Goal: Task Accomplishment & Management: Complete application form

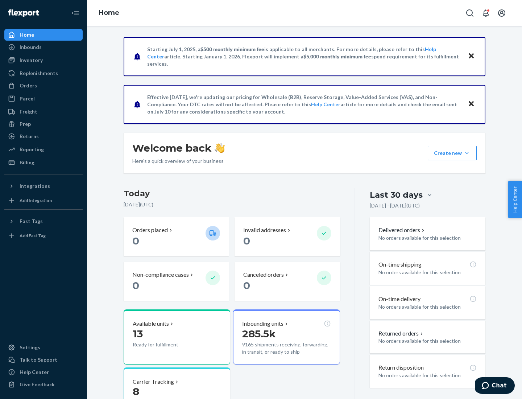
click at [467, 153] on button "Create new Create new inbound Create new order Create new product" at bounding box center [452, 153] width 49 height 14
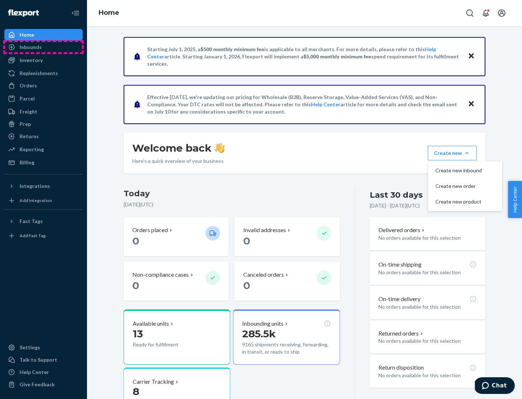
click at [43, 47] on div "Inbounds" at bounding box center [43, 47] width 77 height 10
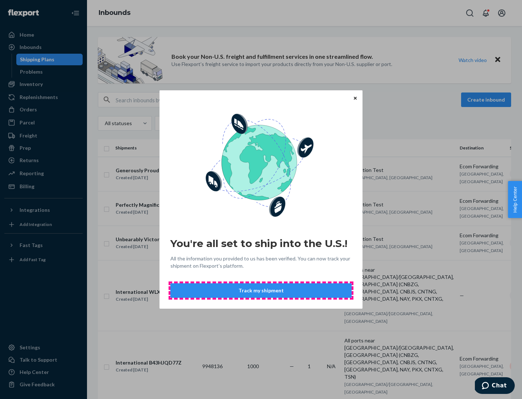
click at [261, 290] on button "Track my shipment" at bounding box center [260, 290] width 181 height 14
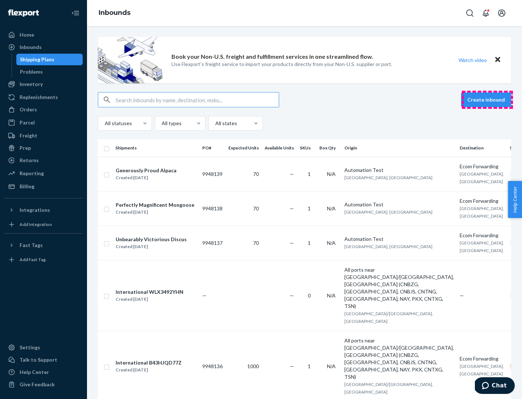
click at [487, 100] on button "Create inbound" at bounding box center [486, 99] width 50 height 14
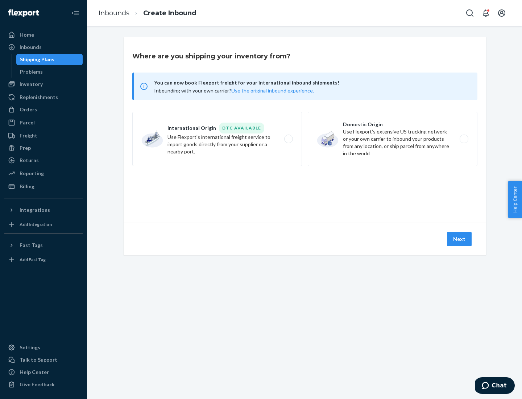
click at [217, 139] on label "International Origin DTC Available Use Flexport's international freight service…" at bounding box center [217, 139] width 170 height 54
click at [288, 139] on input "International Origin DTC Available Use Flexport's international freight service…" at bounding box center [290, 139] width 5 height 5
radio input "true"
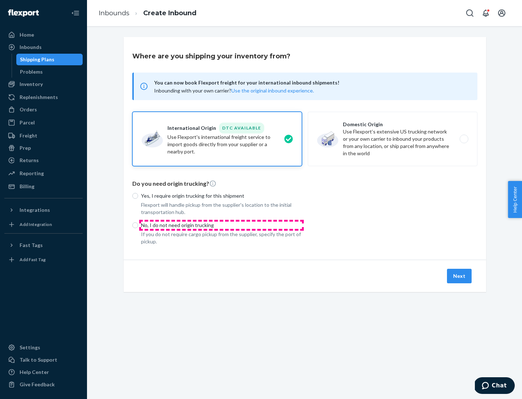
click at [221, 225] on p "No, I do not need origin trucking" at bounding box center [221, 224] width 161 height 7
click at [138, 225] on input "No, I do not need origin trucking" at bounding box center [135, 225] width 6 height 6
radio input "true"
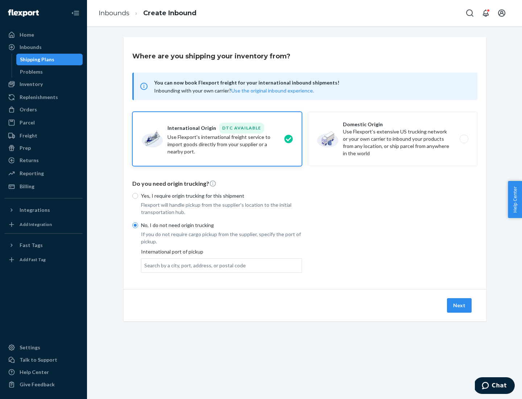
click at [193, 265] on div "Search by a city, port, address, or postal code" at bounding box center [194, 265] width 101 height 7
click at [145, 265] on input "Search by a city, port, address, or postal code" at bounding box center [144, 265] width 1 height 7
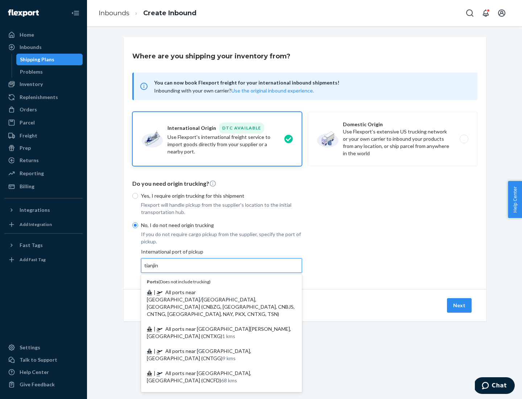
click at [214, 292] on span "| All ports near [GEOGRAPHIC_DATA]/[GEOGRAPHIC_DATA], [GEOGRAPHIC_DATA] (CNBZG,…" at bounding box center [221, 303] width 148 height 28
click at [159, 269] on input "tianjin" at bounding box center [151, 265] width 15 height 7
type input "All ports near [GEOGRAPHIC_DATA]/[GEOGRAPHIC_DATA], [GEOGRAPHIC_DATA] (CNBZG, […"
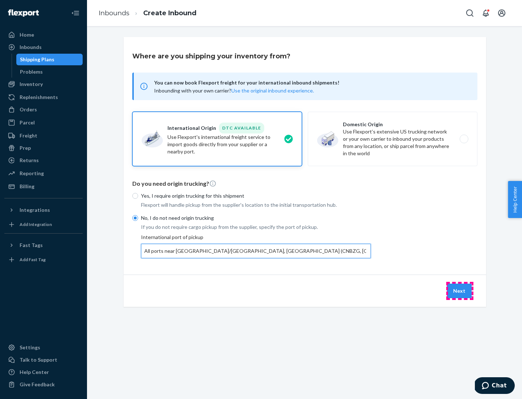
click at [459, 290] on button "Next" at bounding box center [459, 290] width 25 height 14
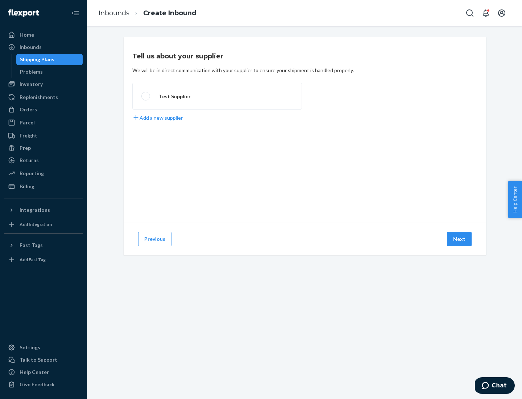
click at [217, 96] on label "Test Supplier" at bounding box center [217, 96] width 170 height 27
click at [146, 96] on input "Test Supplier" at bounding box center [143, 96] width 5 height 5
radio input "true"
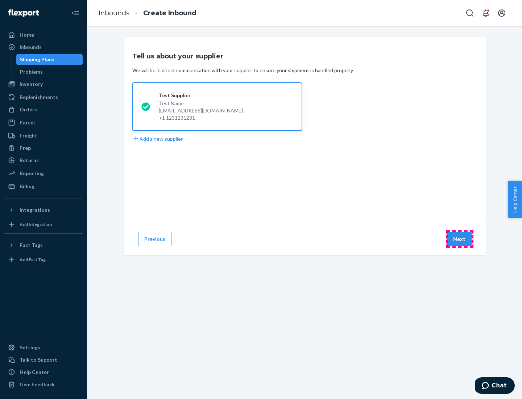
click at [459, 239] on button "Next" at bounding box center [459, 239] width 25 height 14
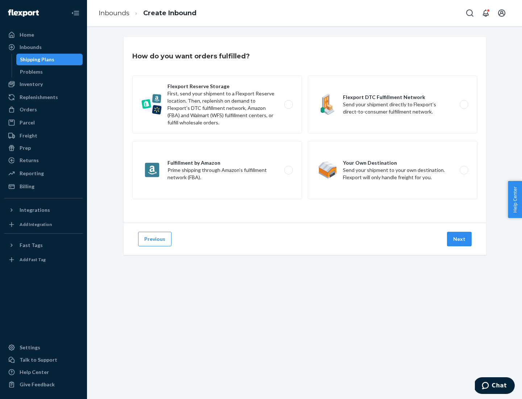
click at [217, 104] on label "Flexport Reserve Storage First, send your shipment to a Flexport Reserve locati…" at bounding box center [217, 104] width 170 height 58
click at [288, 104] on input "Flexport Reserve Storage First, send your shipment to a Flexport Reserve locati…" at bounding box center [290, 104] width 5 height 5
radio input "true"
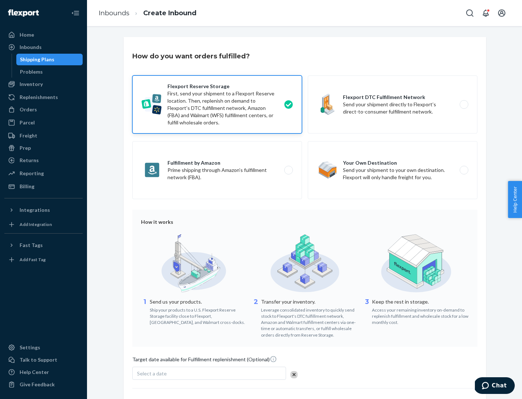
scroll to position [59, 0]
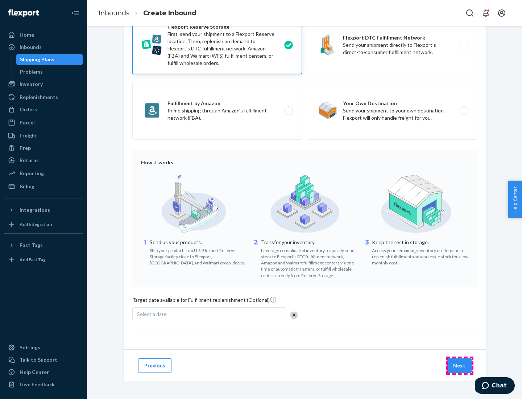
click at [459, 365] on button "Next" at bounding box center [459, 365] width 25 height 14
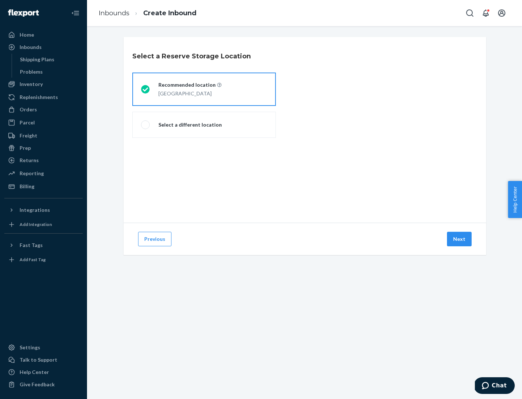
click at [204, 89] on div "[GEOGRAPHIC_DATA]" at bounding box center [189, 92] width 63 height 9
click at [146, 89] on input "Recommended location [GEOGRAPHIC_DATA]" at bounding box center [143, 89] width 5 height 5
click at [459, 239] on button "Next" at bounding box center [459, 239] width 25 height 14
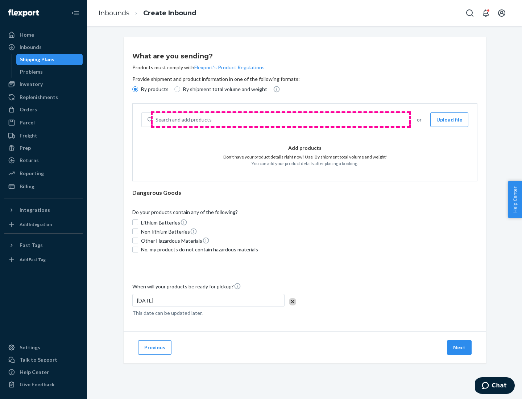
click at [280, 120] on div "Search and add products" at bounding box center [280, 119] width 255 height 13
click at [156, 120] on input "Search and add products" at bounding box center [155, 119] width 1 height 7
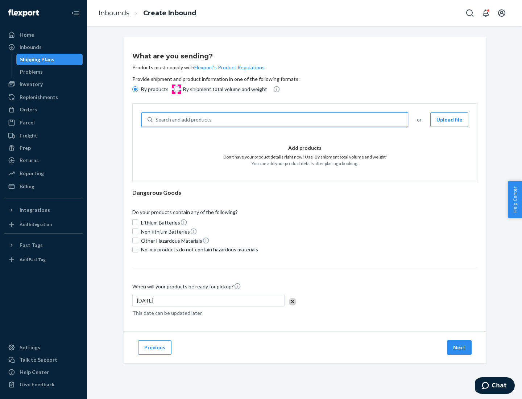
click at [176, 89] on input "By shipment total volume and weight" at bounding box center [177, 89] width 6 height 6
radio input "true"
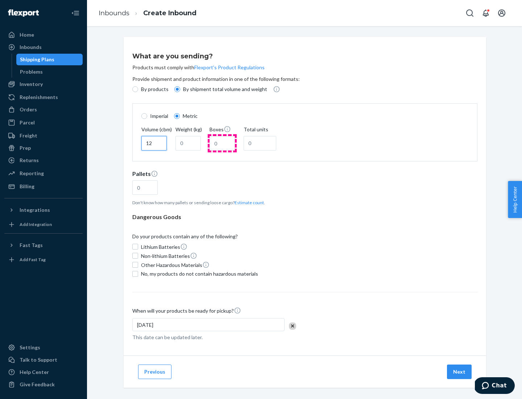
type input "12"
type input "22"
type input "222"
type input "121"
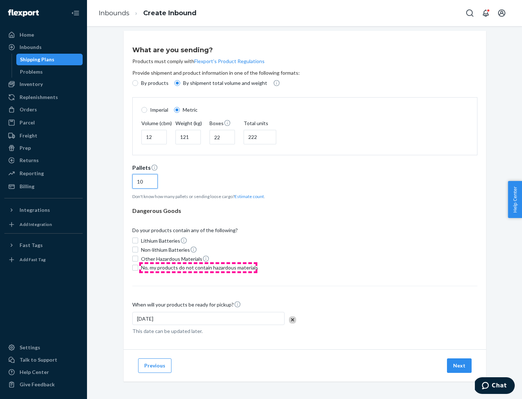
type input "10"
click at [198, 267] on span "No, my products do not contain hazardous materials" at bounding box center [199, 267] width 117 height 7
click at [138, 267] on input "No, my products do not contain hazardous materials" at bounding box center [135, 268] width 6 height 6
checkbox input "true"
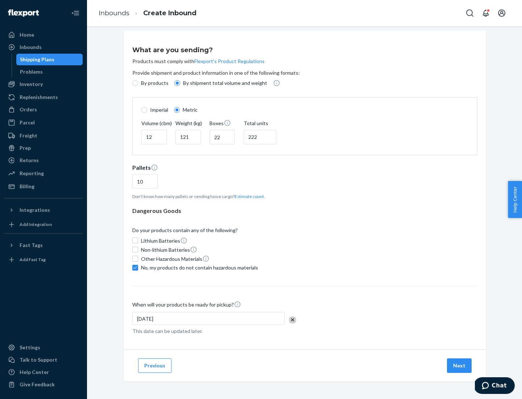
click at [459, 365] on button "Next" at bounding box center [459, 365] width 25 height 14
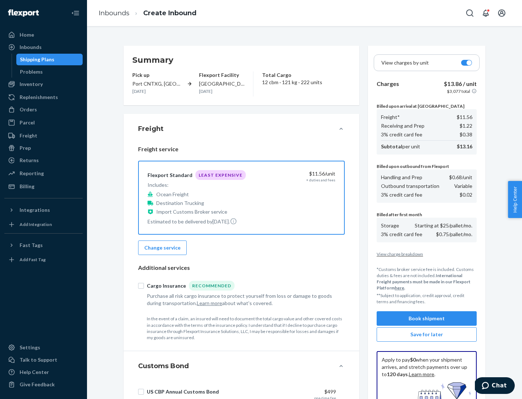
scroll to position [106, 0]
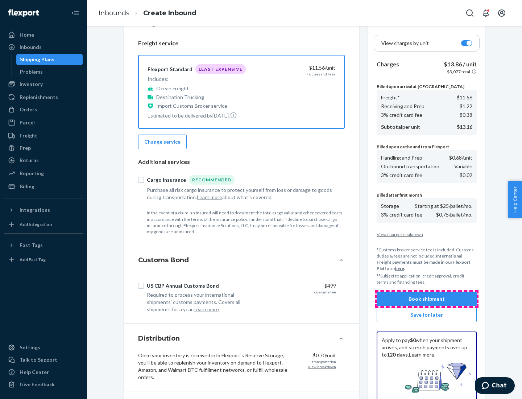
click at [426, 299] on button "Book shipment" at bounding box center [426, 298] width 100 height 14
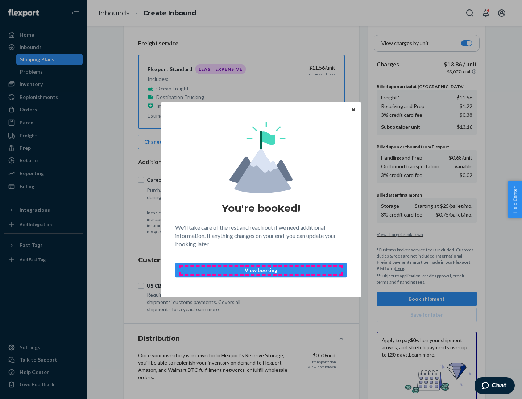
click at [261, 270] on p "View booking" at bounding box center [260, 269] width 159 height 7
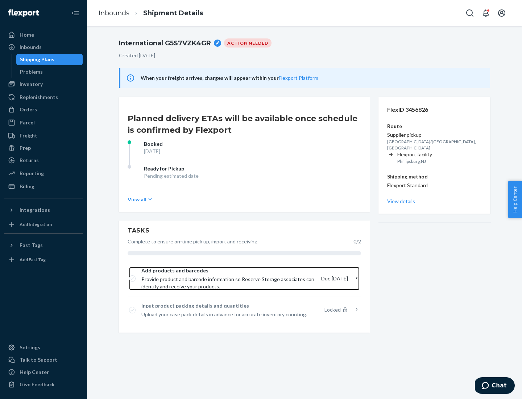
click at [229, 278] on span "Provide product and barcode information so Reserve Storage associates can ident…" at bounding box center [228, 282] width 174 height 14
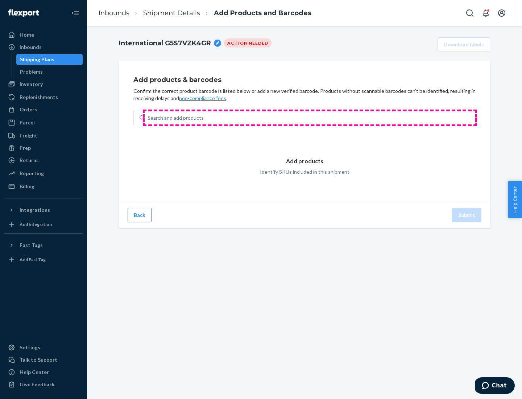
click at [310, 118] on div "Search and add products" at bounding box center [310, 117] width 330 height 13
click at [148, 118] on input "Search and add products" at bounding box center [147, 117] width 1 height 7
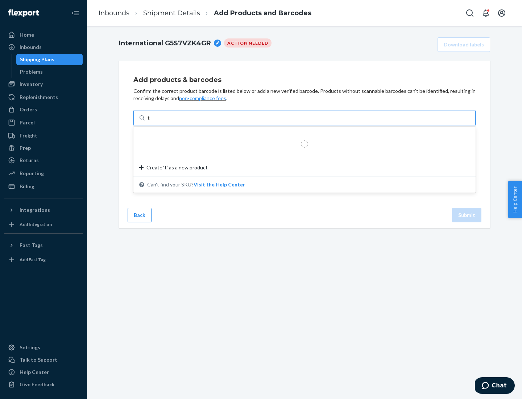
type input "test"
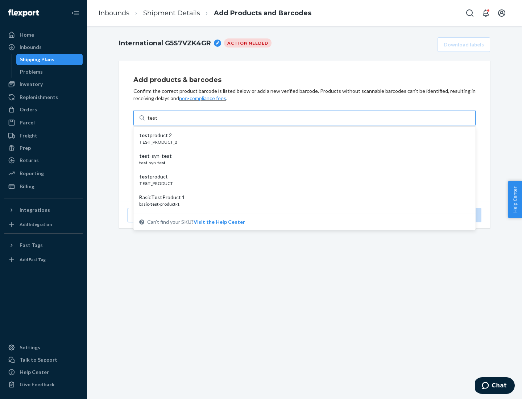
scroll to position [27, 0]
click at [301, 170] on div "Basic Test Product 1" at bounding box center [301, 169] width 325 height 7
click at [157, 121] on input "test" at bounding box center [151, 117] width 9 height 7
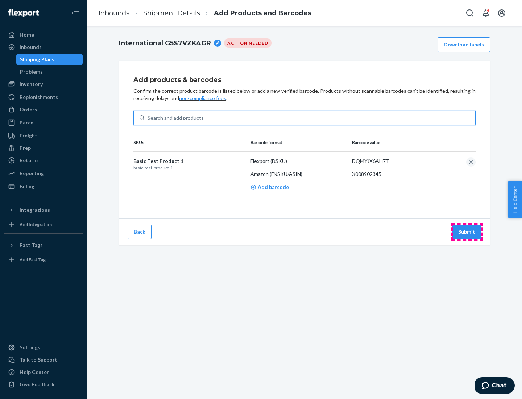
click at [467, 231] on button "Submit" at bounding box center [466, 231] width 29 height 14
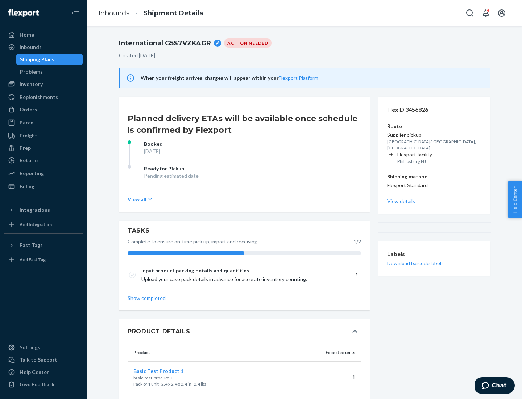
scroll to position [13, 0]
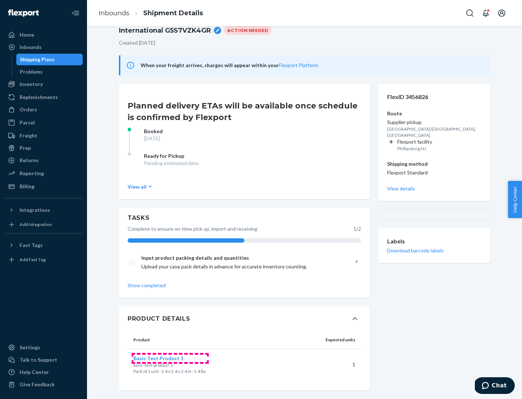
click at [170, 358] on span "Basic Test Product 1" at bounding box center [158, 358] width 50 height 6
